Goal: Information Seeking & Learning: Learn about a topic

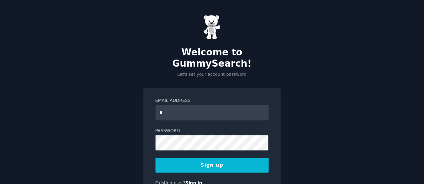
type input "**********"
click at [215, 158] on button "Sign up" at bounding box center [212, 165] width 113 height 15
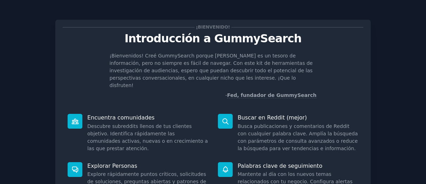
click at [339, 50] on div "¡Bienvenido! Introducción a GummySearch ¡Bienvenidos! Creé GummySearch porque […" at bounding box center [213, 63] width 301 height 72
click at [395, 85] on div "¡Bienvenido! Introducción a GummySearch ¡Bienvenidos! Creé GummySearch porque […" at bounding box center [213, 156] width 406 height 293
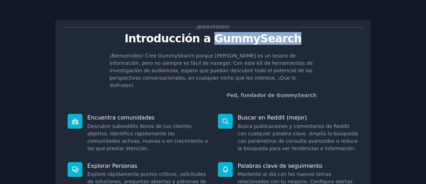
drag, startPoint x: 213, startPoint y: 42, endPoint x: 286, endPoint y: 38, distance: 73.3
click at [286, 38] on font "Introducción a GummySearch" at bounding box center [213, 38] width 177 height 13
copy font "GummySearch"
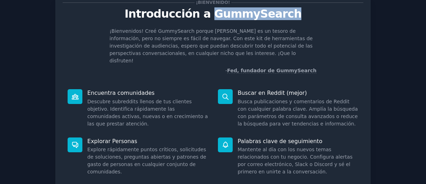
scroll to position [35, 0]
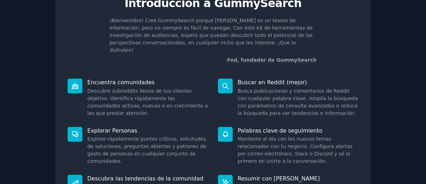
click at [74, 84] on div at bounding box center [75, 86] width 15 height 15
click at [223, 83] on icon at bounding box center [226, 86] width 6 height 6
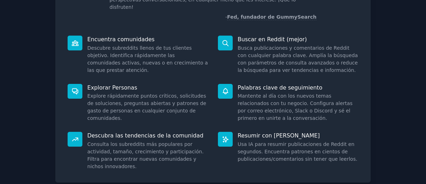
scroll to position [113, 0]
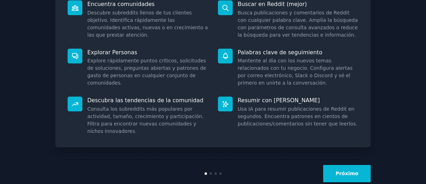
click at [337, 165] on button "Próximo" at bounding box center [347, 173] width 48 height 17
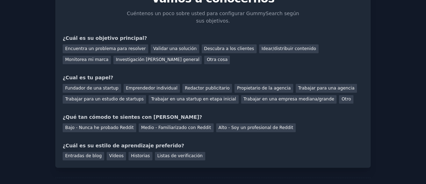
scroll to position [75, 0]
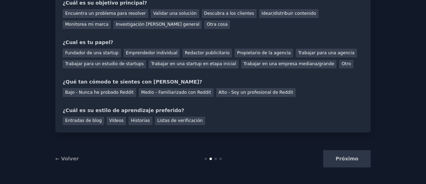
click at [341, 159] on div "Próximo" at bounding box center [318, 158] width 105 height 17
click at [336, 155] on div "Próximo" at bounding box center [318, 158] width 105 height 17
click at [346, 157] on div "Próximo" at bounding box center [318, 158] width 105 height 17
click at [65, 159] on font "← Volver" at bounding box center [67, 159] width 24 height 6
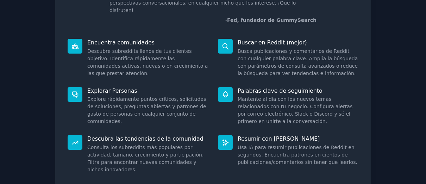
scroll to position [110, 0]
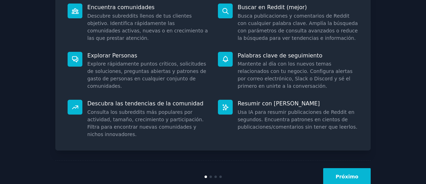
click at [343, 174] on font "Próximo" at bounding box center [347, 177] width 23 height 6
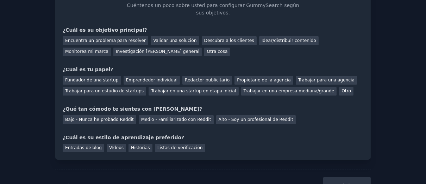
scroll to position [40, 0]
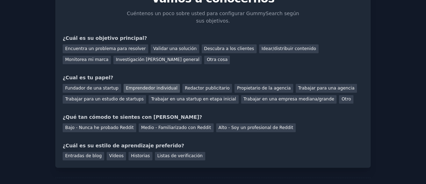
click at [145, 87] on font "Emprendedor individual" at bounding box center [151, 88] width 51 height 5
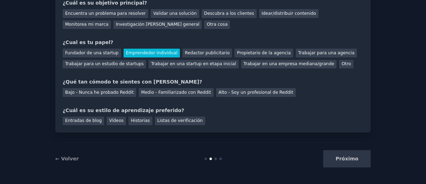
click at [361, 159] on div "Próximo" at bounding box center [318, 158] width 105 height 17
click at [354, 159] on div "Próximo" at bounding box center [318, 158] width 105 height 17
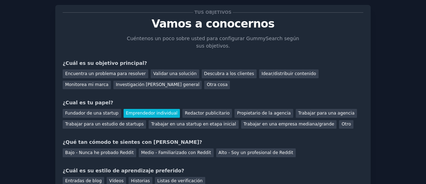
scroll to position [5, 0]
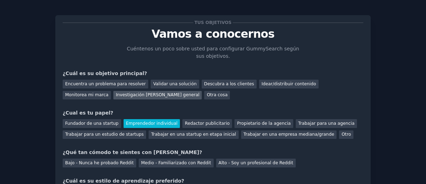
click at [116, 93] on font "Investigación de mercado general" at bounding box center [158, 94] width 84 height 5
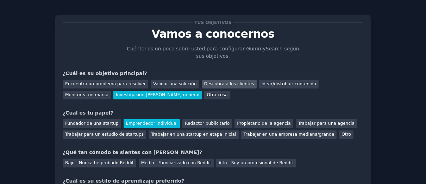
click at [204, 83] on font "Descubra a los clientes" at bounding box center [229, 83] width 50 height 5
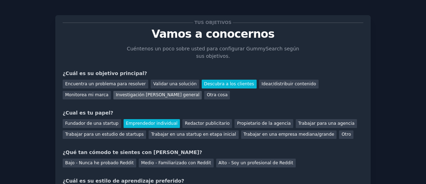
click at [116, 92] on font "Investigación de mercado general" at bounding box center [158, 94] width 84 height 5
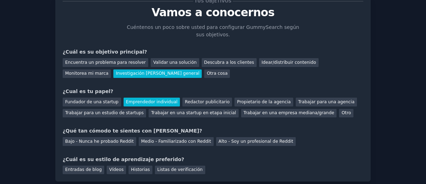
scroll to position [40, 0]
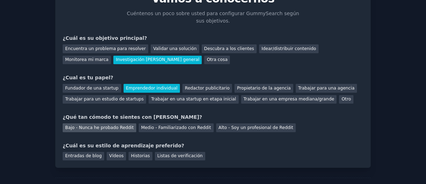
click at [104, 126] on font "Bajo - Nunca he probado Reddit" at bounding box center [99, 127] width 69 height 5
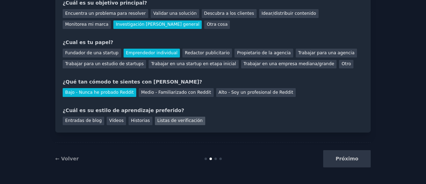
click at [158, 120] on font "Listas de verificación" at bounding box center [179, 120] width 45 height 5
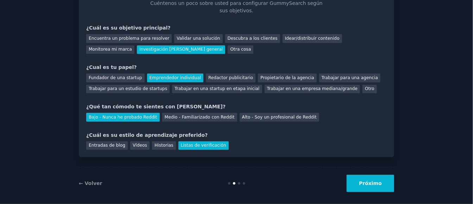
scroll to position [55, 0]
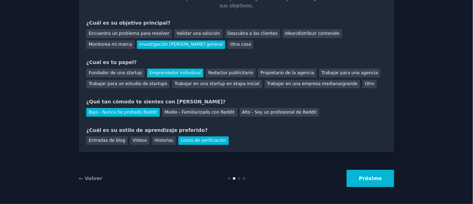
click at [369, 179] on font "Próximo" at bounding box center [370, 179] width 23 height 6
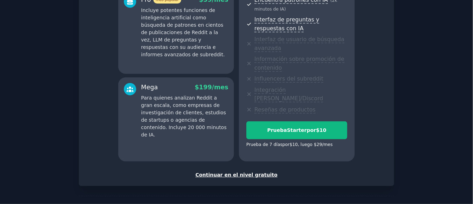
scroll to position [172, 0]
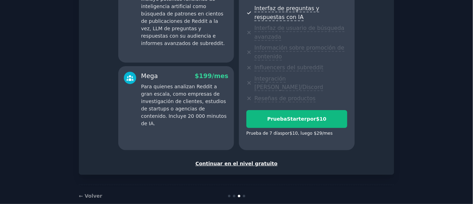
click at [253, 161] on font "Continuar en el nivel gratuito" at bounding box center [236, 164] width 82 height 6
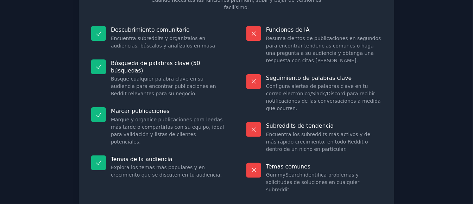
scroll to position [52, 0]
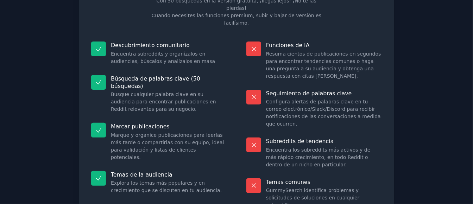
click at [132, 180] on font "Explora los temas más populares y en crecimiento que se discuten en tu audienci…" at bounding box center [166, 186] width 111 height 13
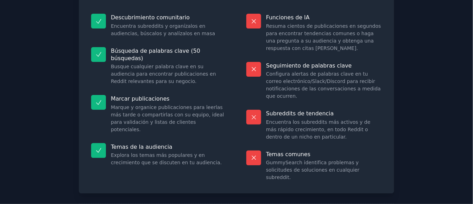
scroll to position [92, 0]
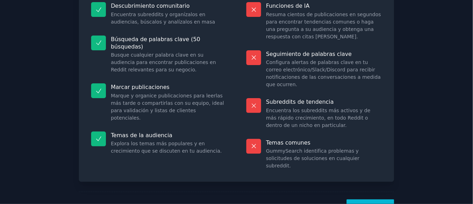
click at [364, 184] on font "¡Vamos!" at bounding box center [370, 208] width 23 height 6
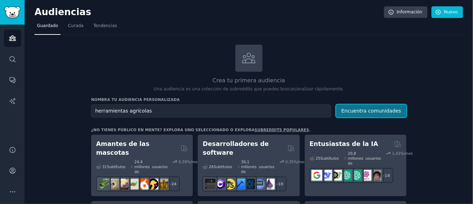
click at [375, 109] on font "Encuentra comunidades" at bounding box center [372, 111] width 60 height 6
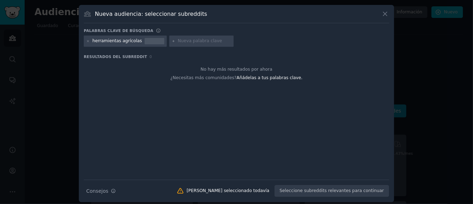
click at [380, 12] on div "Nueva audiencia: seleccionar subreddits" at bounding box center [237, 16] width 306 height 13
click at [118, 43] on font "herramientas agrícolas" at bounding box center [118, 40] width 50 height 5
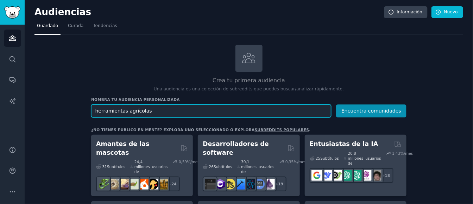
click at [151, 114] on input "herramientas agrícolas" at bounding box center [211, 111] width 240 height 13
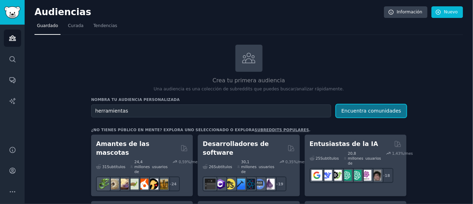
click at [351, 111] on font "Encuentra comunidades" at bounding box center [372, 111] width 60 height 6
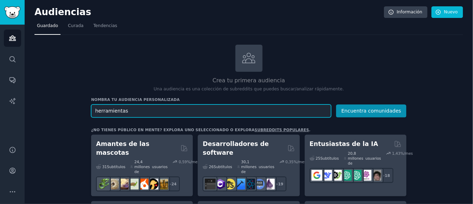
click at [150, 105] on input "herramientas" at bounding box center [211, 111] width 240 height 13
type input "h"
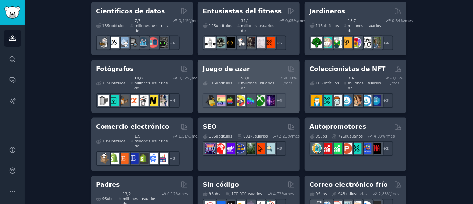
scroll to position [391, 0]
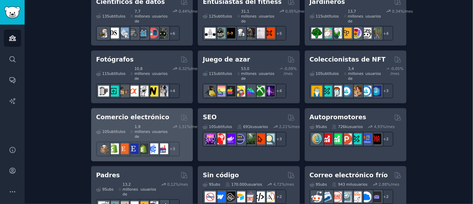
click at [128, 114] on font "Comercio electrónico" at bounding box center [132, 117] width 73 height 7
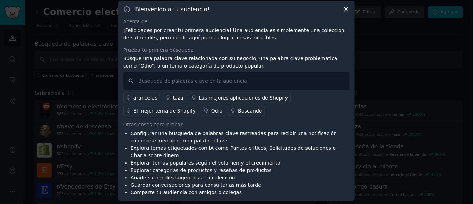
scroll to position [5, 0]
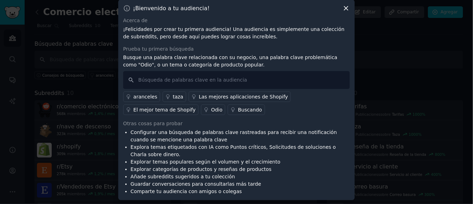
click at [349, 7] on icon at bounding box center [346, 8] width 7 height 7
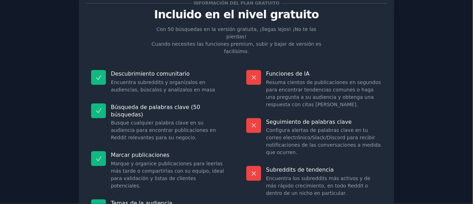
scroll to position [92, 0]
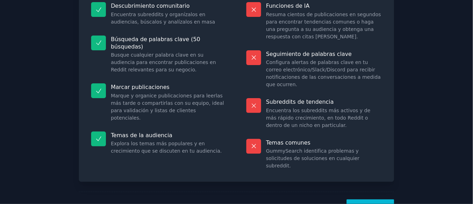
click at [386, 184] on button "¡Vamos!" at bounding box center [371, 208] width 48 height 17
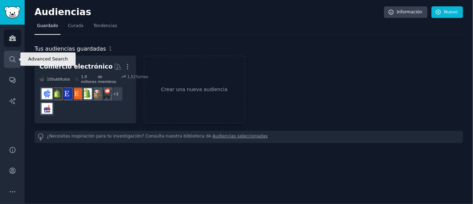
click at [13, 56] on icon "Barra lateral" at bounding box center [12, 59] width 7 height 7
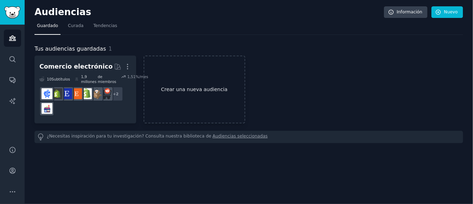
click at [203, 87] on font "Crear una nueva audiencia" at bounding box center [194, 90] width 67 height 6
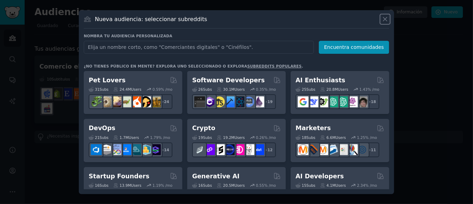
click at [383, 20] on icon at bounding box center [385, 18] width 7 height 7
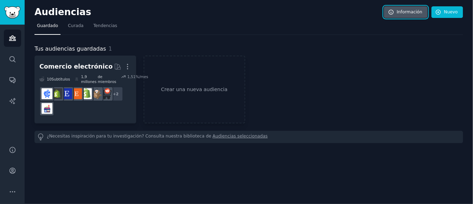
click at [424, 12] on link "Información" at bounding box center [406, 12] width 44 height 12
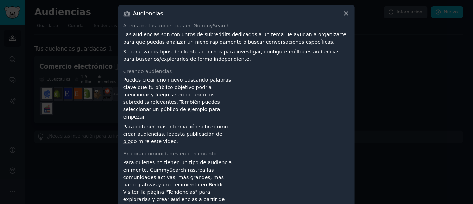
click at [344, 14] on icon at bounding box center [346, 14] width 4 height 4
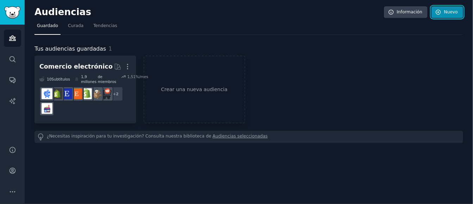
click at [426, 6] on link "Nuevo" at bounding box center [448, 12] width 32 height 12
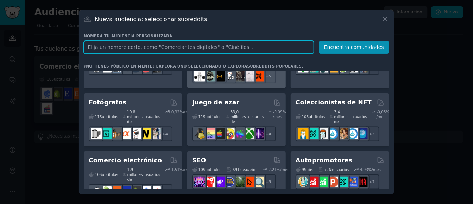
scroll to position [313, 0]
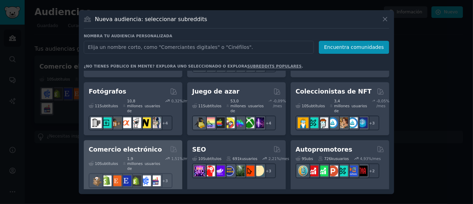
click at [123, 156] on div "1,9 millones de usuarios" at bounding box center [141, 163] width 37 height 15
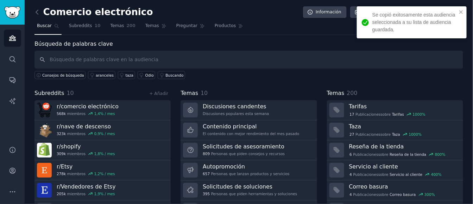
click at [426, 14] on div "Se copió exitosamente esta audiencia seleccionada a su lista de audiencia guard…" at bounding box center [412, 22] width 110 height 32
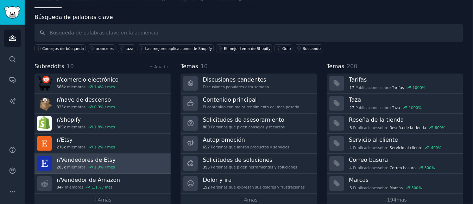
scroll to position [37, 0]
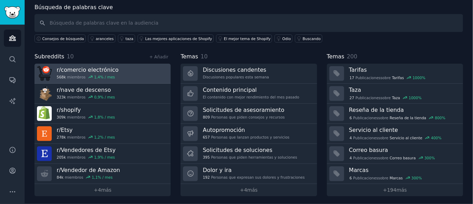
click at [81, 68] on font "comercio electrónico" at bounding box center [90, 70] width 58 height 7
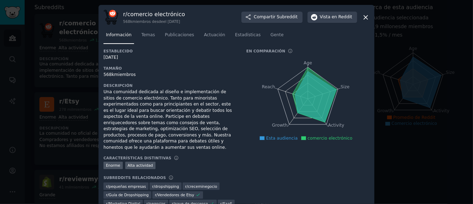
scroll to position [11, 0]
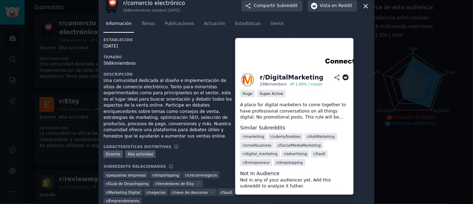
click at [141, 184] on font "Marketing Digital" at bounding box center [125, 193] width 32 height 4
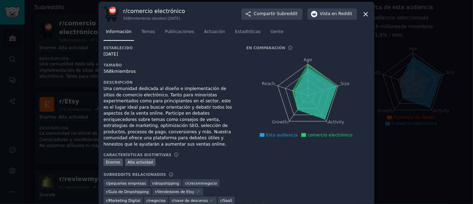
scroll to position [0, 0]
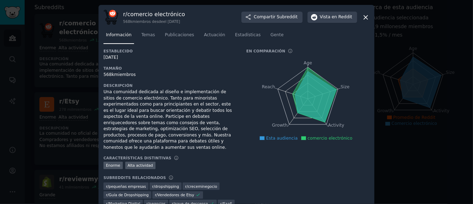
click at [339, 12] on link "Vista en Reddit" at bounding box center [333, 17] width 50 height 11
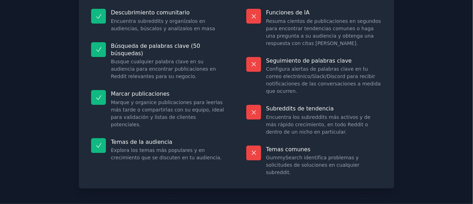
scroll to position [92, 0]
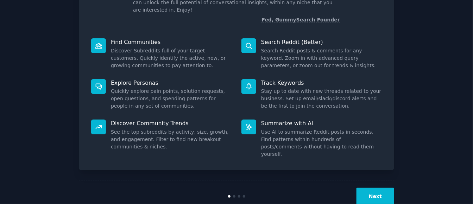
scroll to position [71, 0]
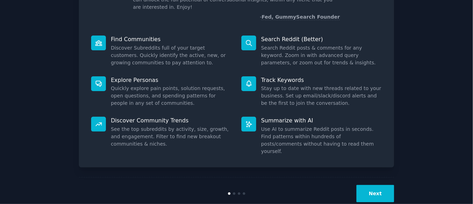
click at [365, 185] on button "Next" at bounding box center [376, 193] width 38 height 17
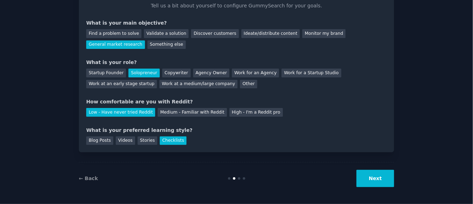
click at [365, 176] on button "Next" at bounding box center [376, 178] width 38 height 17
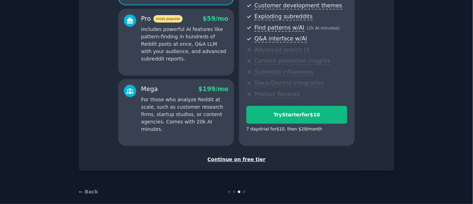
scroll to position [126, 0]
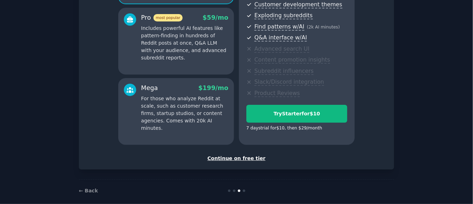
click at [247, 157] on div "Continue on free tier" at bounding box center [236, 158] width 301 height 7
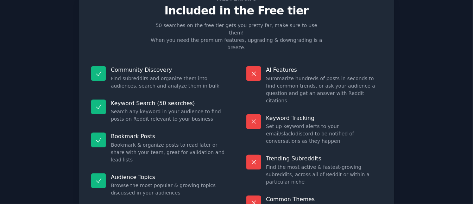
scroll to position [39, 0]
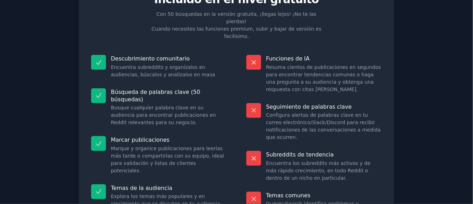
click at [101, 185] on div at bounding box center [98, 192] width 15 height 15
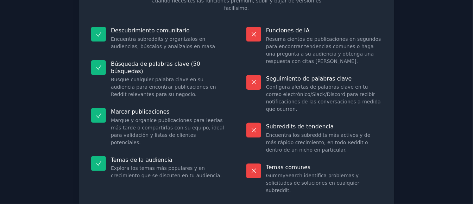
scroll to position [78, 0]
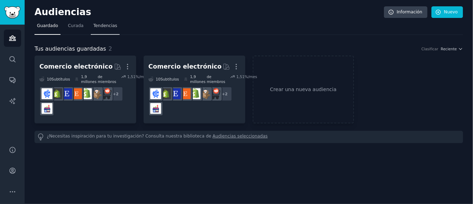
click at [106, 24] on font "Tendencias" at bounding box center [105, 25] width 24 height 5
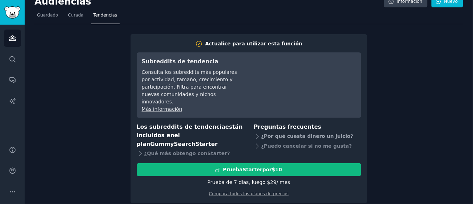
scroll to position [16, 0]
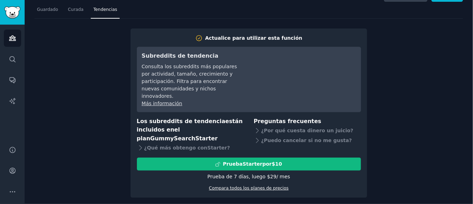
click at [245, 186] on font "Compara todos los planes de precios" at bounding box center [249, 188] width 80 height 5
